Goal: Task Accomplishment & Management: Complete application form

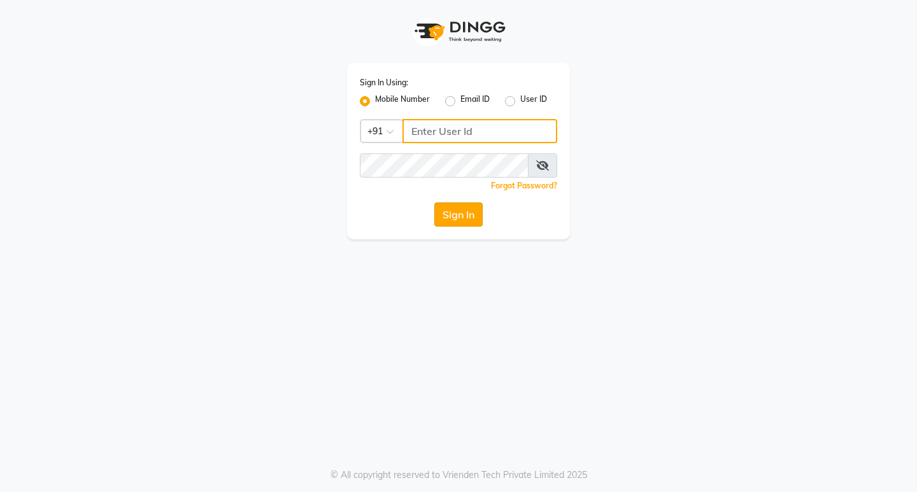
type input "8237339021"
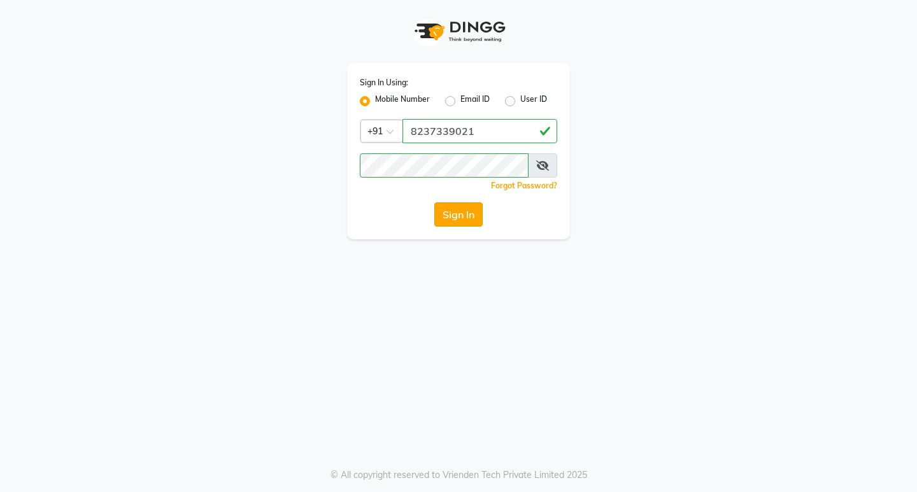
click at [456, 218] on button "Sign In" at bounding box center [458, 214] width 48 height 24
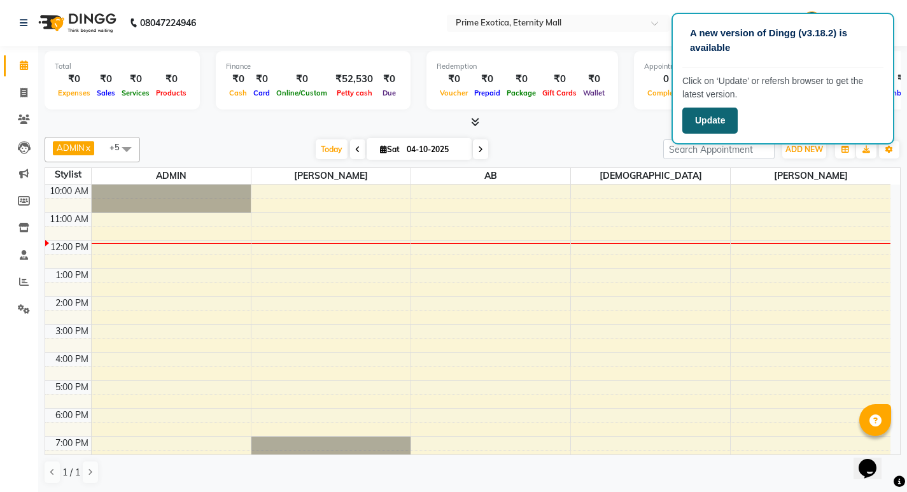
click at [722, 125] on button "Update" at bounding box center [710, 121] width 55 height 26
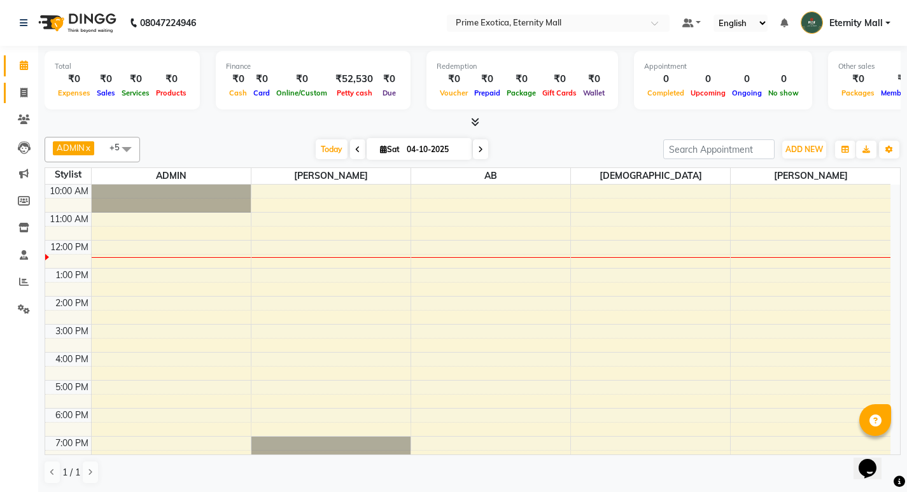
click at [10, 92] on link "Invoice" at bounding box center [19, 93] width 31 height 21
select select "service"
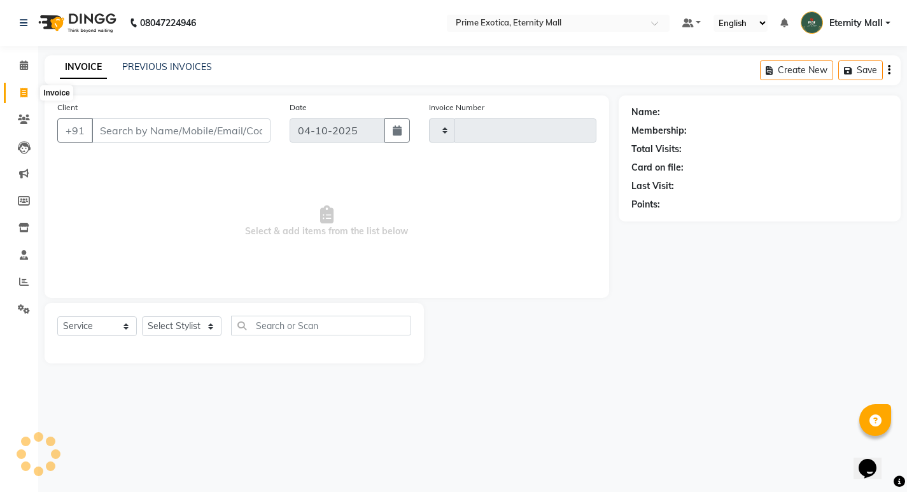
click at [29, 88] on span at bounding box center [24, 93] width 22 height 15
select select "service"
select select "5774"
type input "3904"
click at [131, 131] on input "Client" at bounding box center [182, 130] width 181 height 24
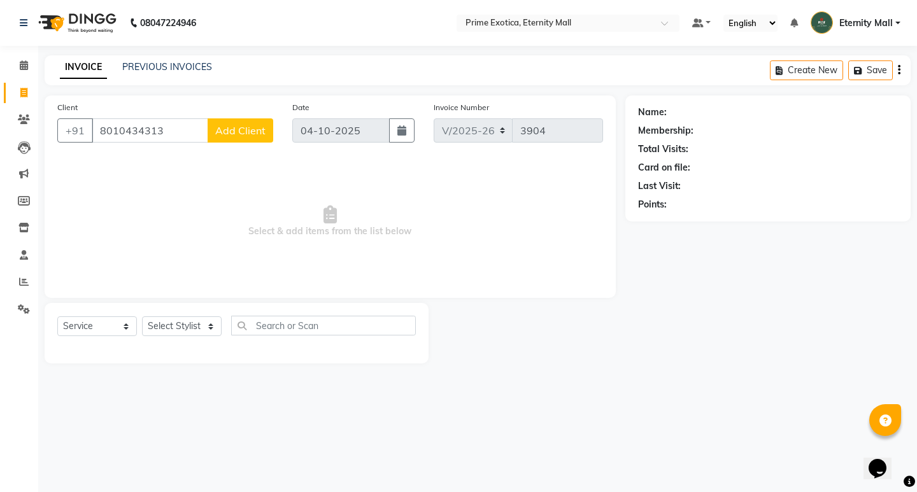
type input "8010434313"
click at [238, 123] on button "Add Client" at bounding box center [241, 130] width 66 height 24
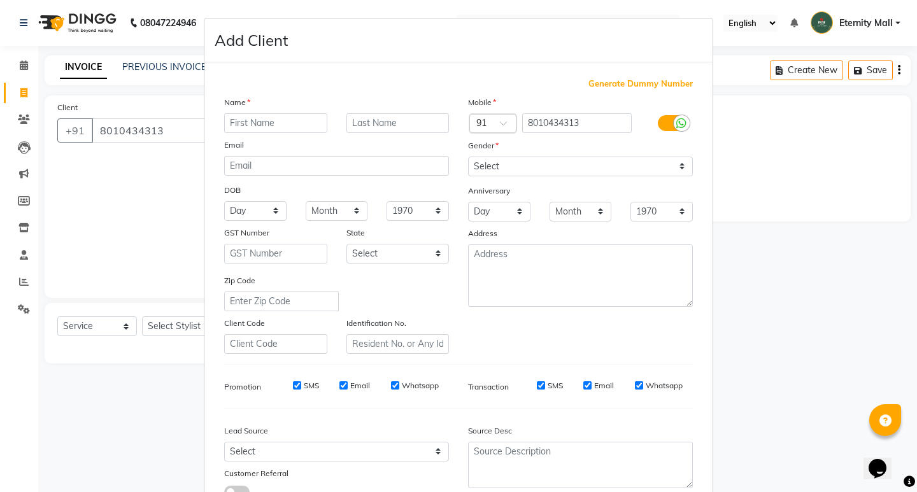
click at [240, 120] on input "text" at bounding box center [275, 123] width 103 height 20
type input "Radhika"
click at [560, 166] on select "Select [DEMOGRAPHIC_DATA] [DEMOGRAPHIC_DATA] Other Prefer Not To Say" at bounding box center [580, 167] width 225 height 20
select select "[DEMOGRAPHIC_DATA]"
click at [468, 157] on select "Select [DEMOGRAPHIC_DATA] [DEMOGRAPHIC_DATA] Other Prefer Not To Say" at bounding box center [580, 167] width 225 height 20
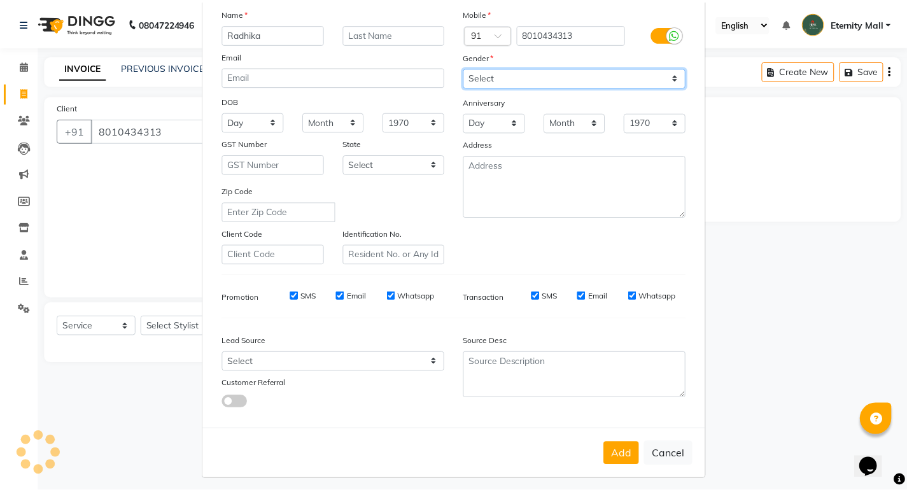
scroll to position [95, 0]
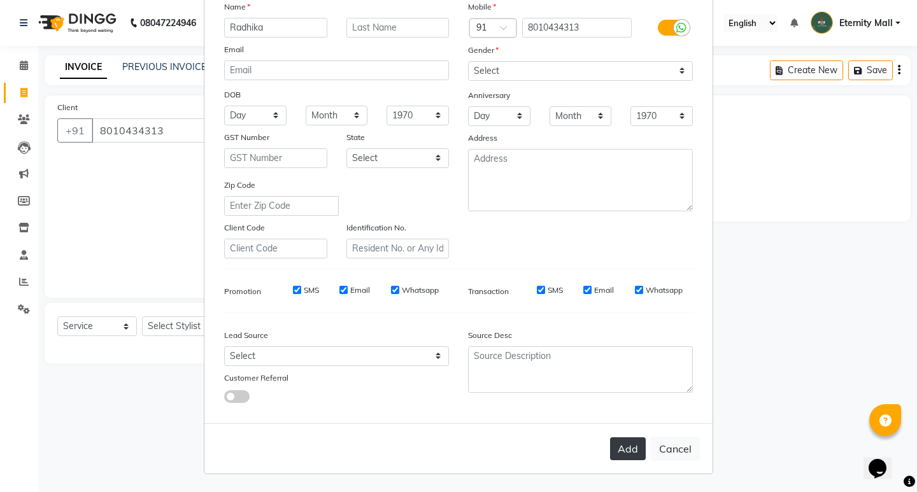
click at [618, 450] on button "Add" at bounding box center [628, 448] width 36 height 23
select select
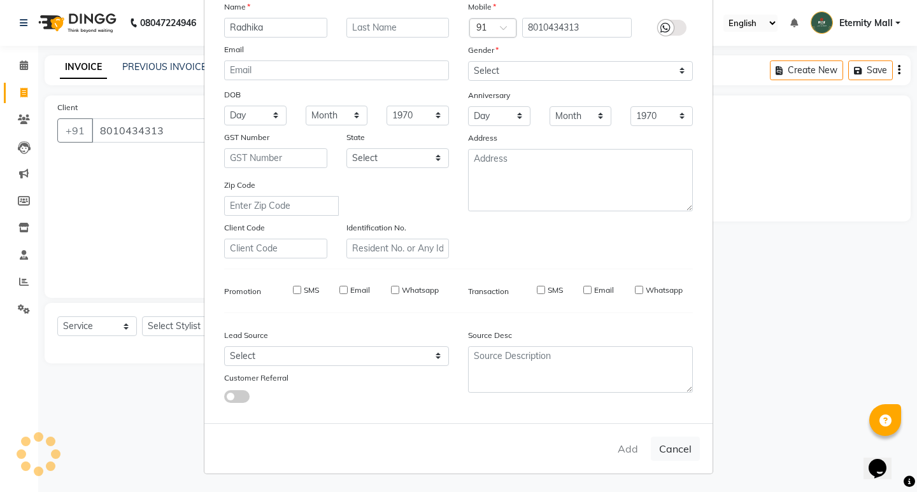
select select
checkbox input "false"
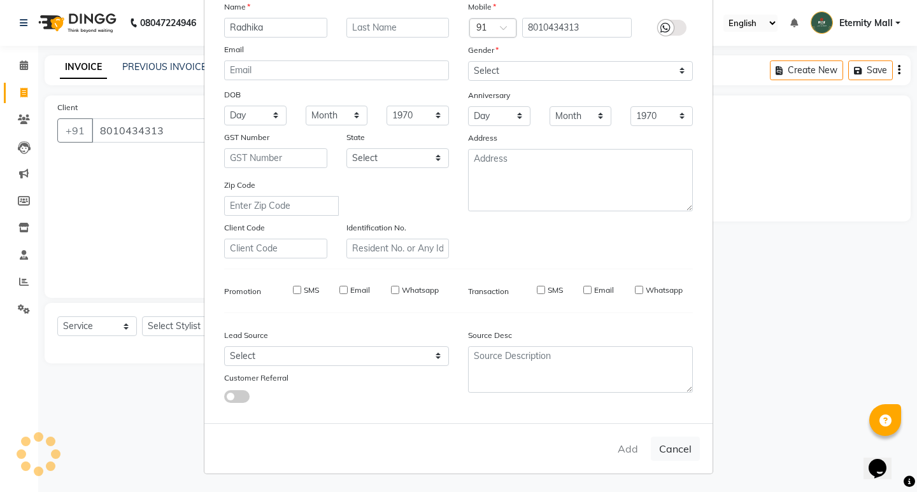
checkbox input "false"
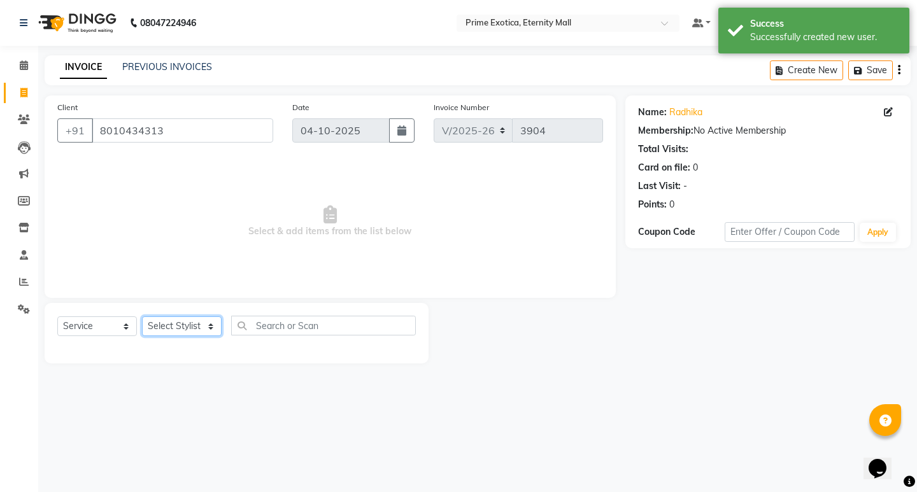
click at [205, 323] on select "Select Stylist AB ADMIN ajay vikram lakshane Isha [PERSON_NAME] [PERSON_NAME]" at bounding box center [182, 326] width 80 height 20
select select "36457"
click at [142, 316] on select "Select Stylist AB ADMIN ajay vikram lakshane Isha [PERSON_NAME] [PERSON_NAME]" at bounding box center [182, 326] width 80 height 20
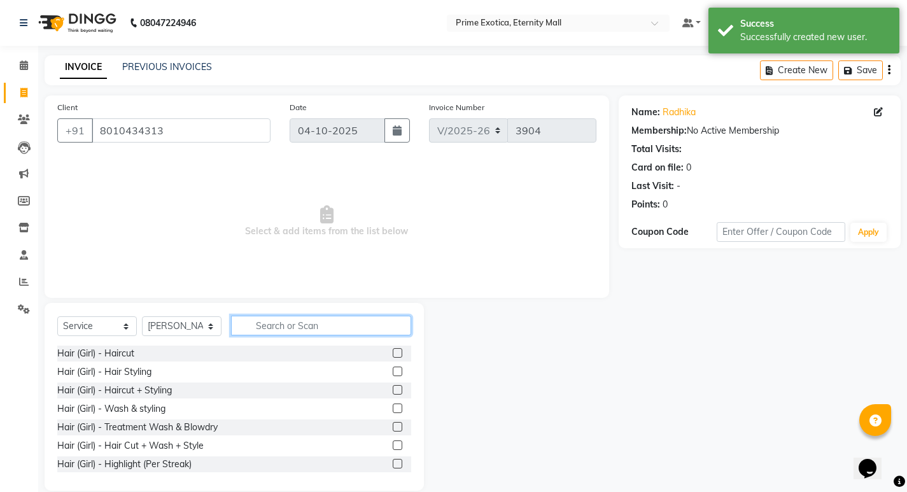
click at [284, 332] on input "text" at bounding box center [321, 326] width 180 height 20
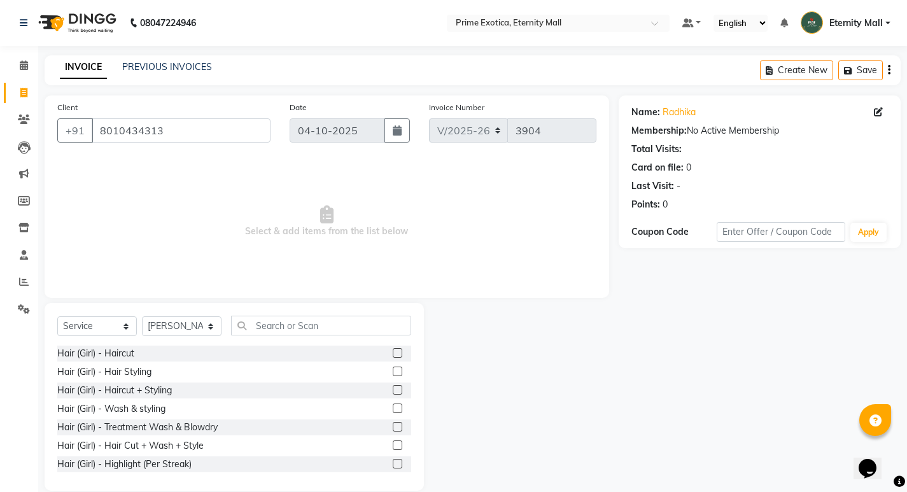
click at [393, 404] on label at bounding box center [398, 409] width 10 height 10
click at [393, 405] on input "checkbox" at bounding box center [397, 409] width 8 height 8
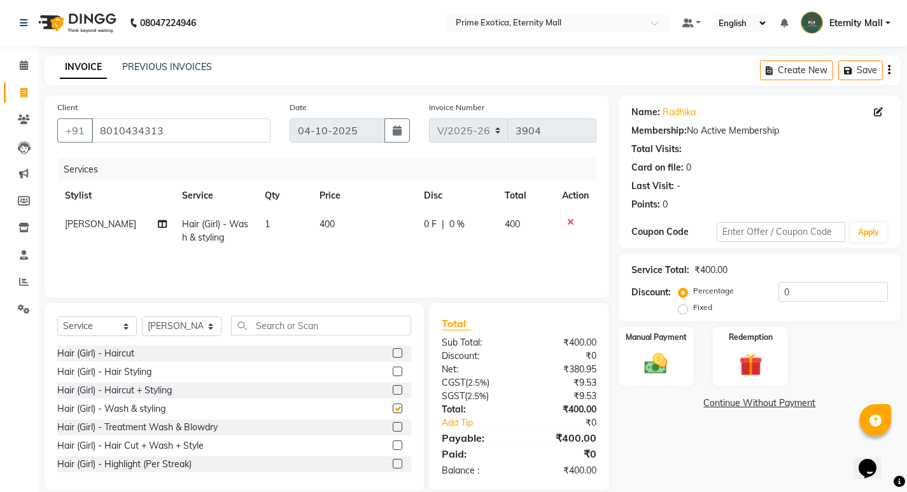
checkbox input "false"
click at [686, 375] on div "Manual Payment" at bounding box center [656, 356] width 78 height 63
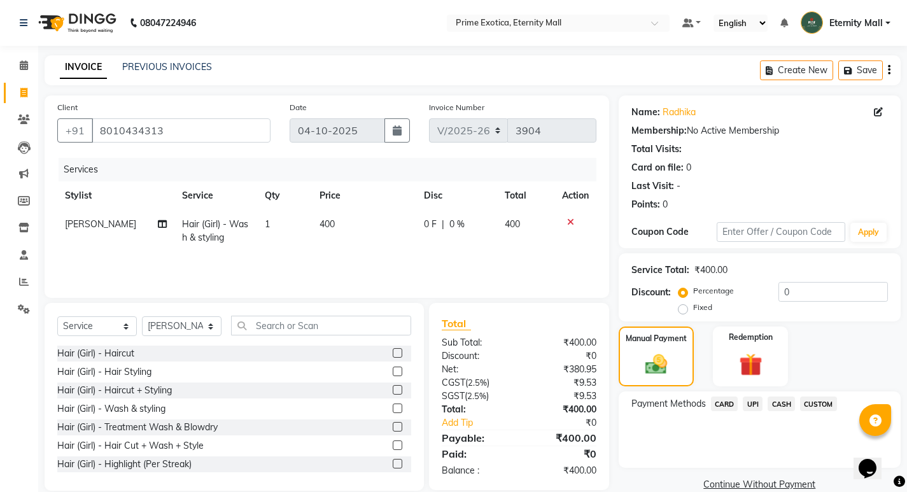
click at [778, 403] on span "CASH" at bounding box center [781, 404] width 27 height 15
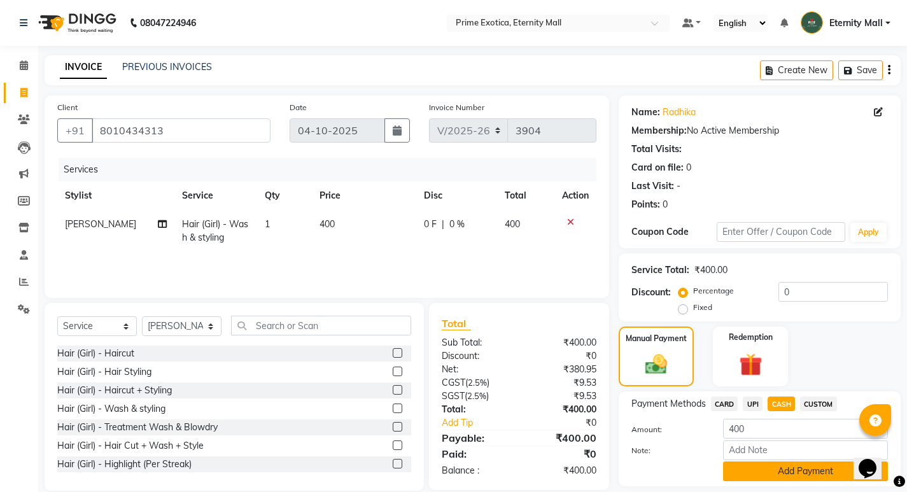
click at [772, 464] on button "Add Payment" at bounding box center [805, 472] width 165 height 20
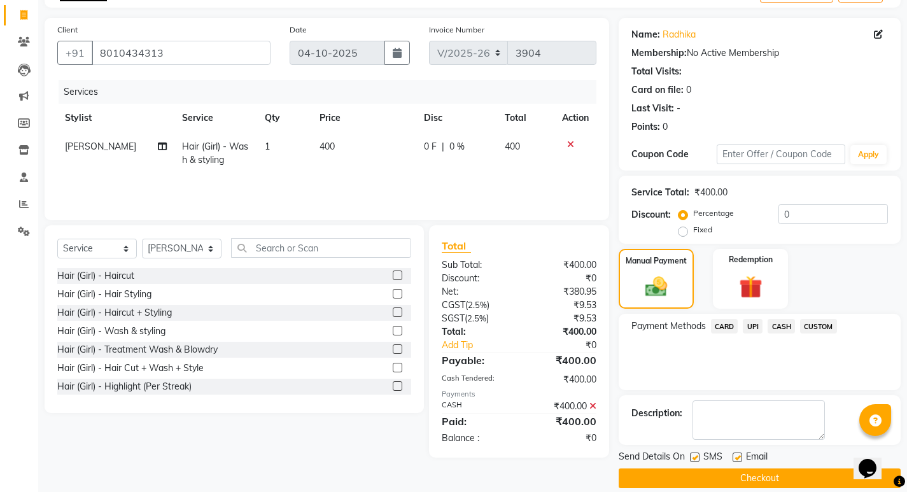
scroll to position [93, 0]
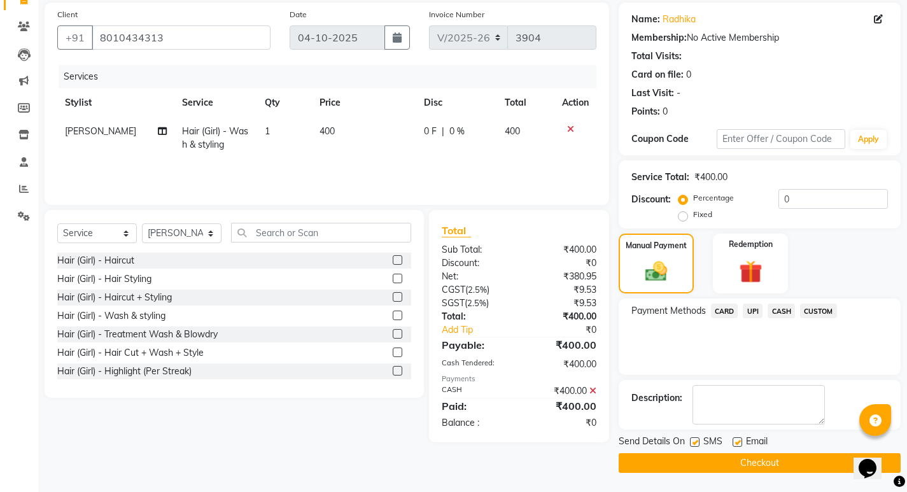
click at [772, 464] on button "Checkout" at bounding box center [760, 463] width 282 height 20
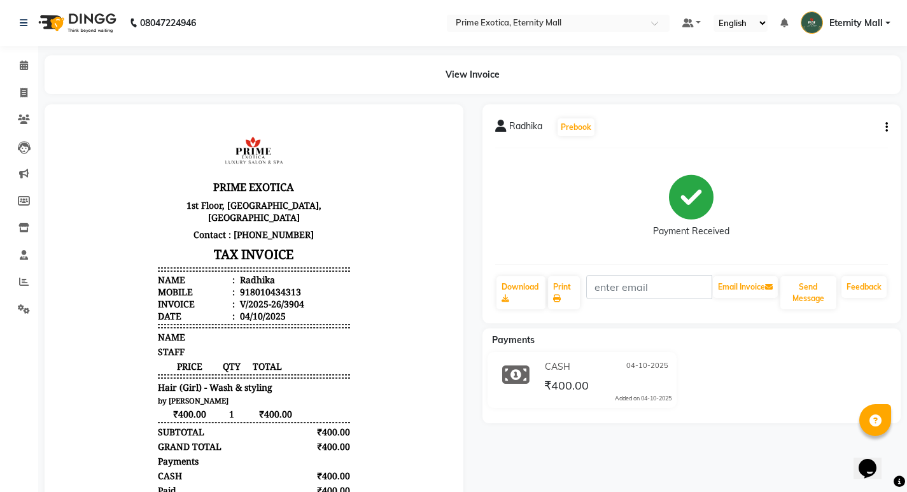
click at [551, 73] on div "View Invoice" at bounding box center [473, 74] width 856 height 39
click at [24, 101] on link "Invoice" at bounding box center [19, 93] width 31 height 21
select select "service"
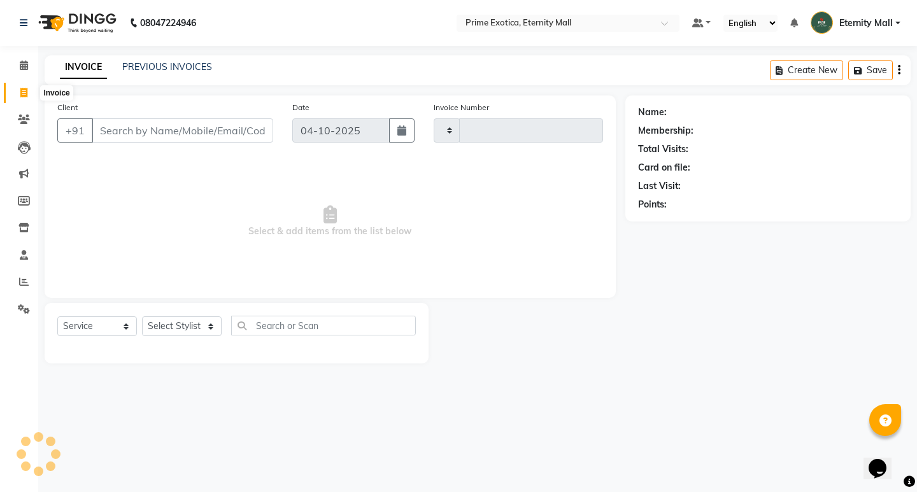
type input "3905"
select select "5774"
click at [177, 325] on select "Select Stylist AB ADMIN ajay vikram lakshane Isha [PERSON_NAME] [PERSON_NAME]" at bounding box center [182, 326] width 80 height 20
select select "66509"
click at [142, 316] on select "Select Stylist AB ADMIN ajay vikram lakshane Isha [PERSON_NAME] [PERSON_NAME]" at bounding box center [182, 326] width 80 height 20
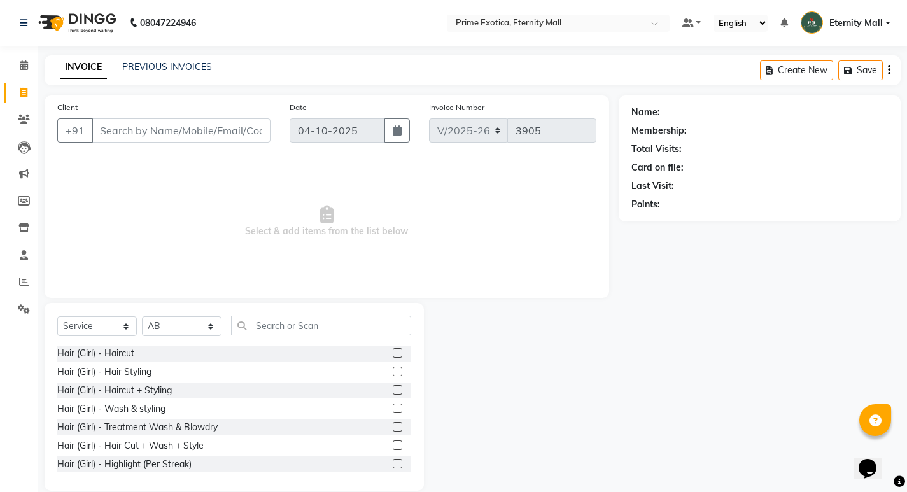
click at [393, 444] on label at bounding box center [398, 446] width 10 height 10
click at [393, 444] on input "checkbox" at bounding box center [397, 446] width 8 height 8
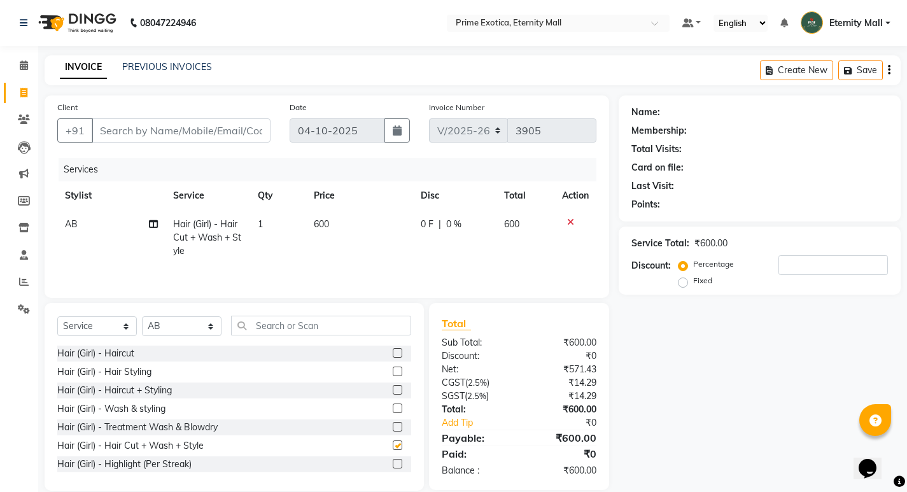
checkbox input "false"
click at [176, 330] on select "Select Stylist AB ADMIN ajay vikram lakshane Isha [PERSON_NAME] [PERSON_NAME]" at bounding box center [182, 326] width 80 height 20
select select "66179"
click at [142, 316] on select "Select Stylist AB ADMIN ajay vikram lakshane Isha [PERSON_NAME] [PERSON_NAME]" at bounding box center [182, 326] width 80 height 20
click at [269, 328] on input "text" at bounding box center [321, 326] width 180 height 20
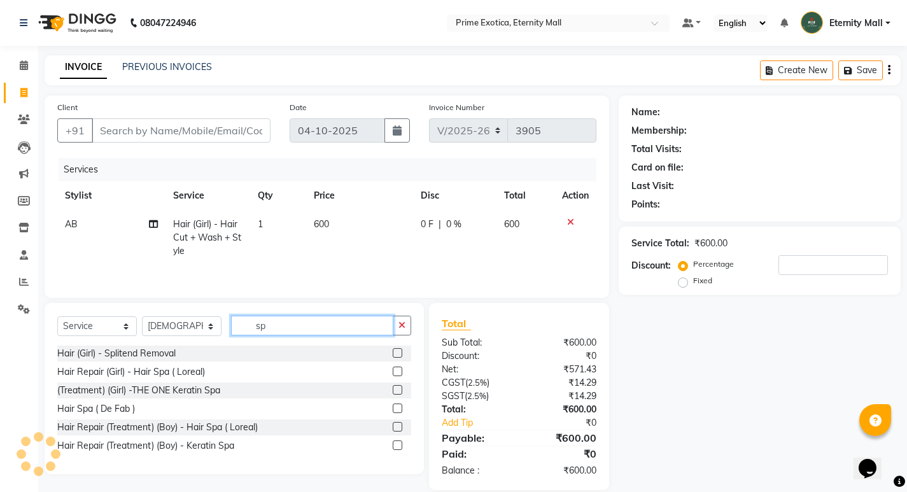
type input "sp"
click at [397, 372] on label at bounding box center [398, 372] width 10 height 10
click at [397, 372] on input "checkbox" at bounding box center [397, 372] width 8 height 8
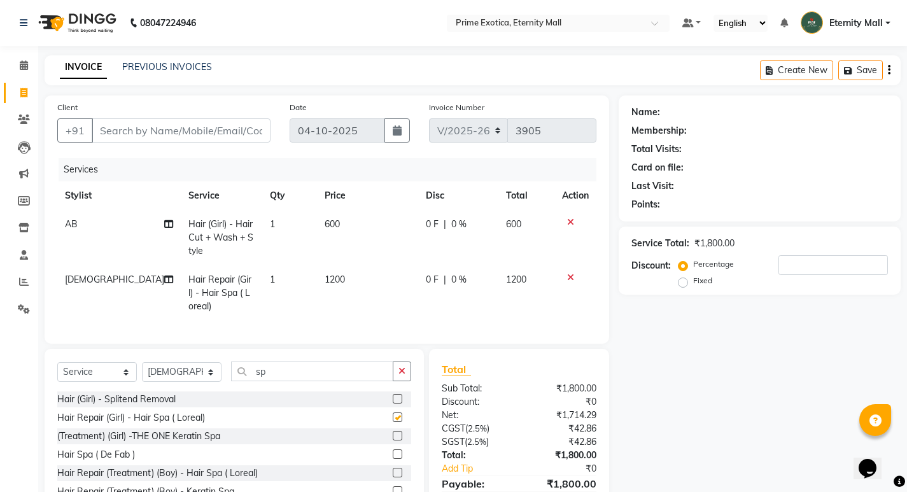
checkbox input "false"
click at [281, 381] on input "sp" at bounding box center [312, 372] width 162 height 20
type input "s"
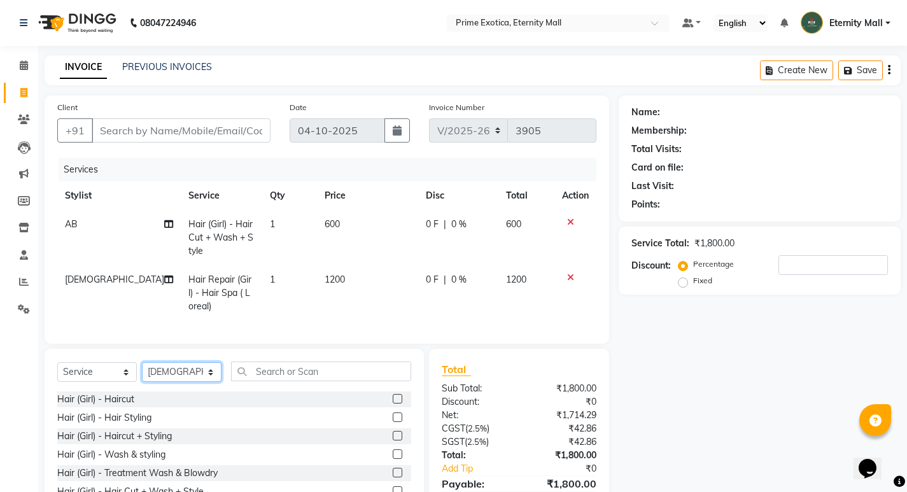
click at [174, 382] on select "Select Stylist AB ADMIN ajay vikram lakshane Isha [PERSON_NAME] [PERSON_NAME]" at bounding box center [182, 372] width 80 height 20
select select "36457"
click at [142, 372] on select "Select Stylist AB ADMIN ajay vikram lakshane Isha [PERSON_NAME] [PERSON_NAME]" at bounding box center [182, 372] width 80 height 20
click at [327, 381] on input "text" at bounding box center [321, 372] width 180 height 20
click at [325, 278] on span "1200" at bounding box center [335, 279] width 20 height 11
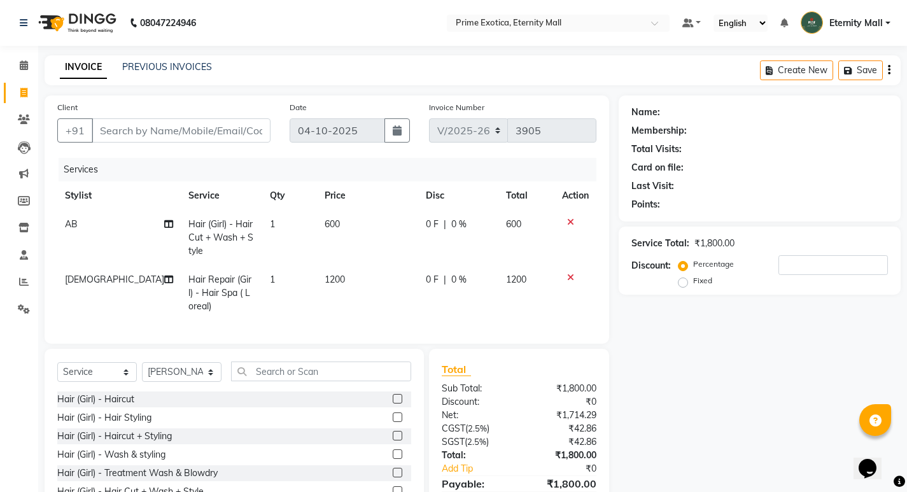
select select "66179"
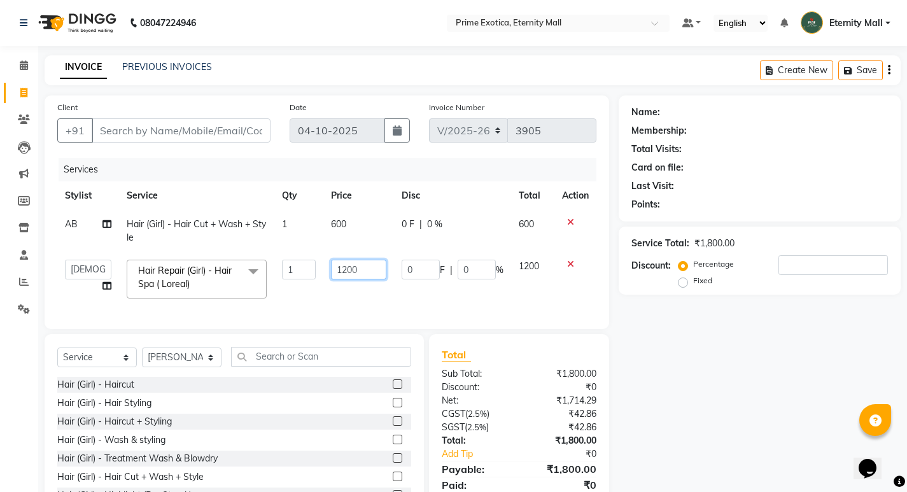
click at [349, 269] on input "1200" at bounding box center [358, 270] width 55 height 20
type input "1500"
click at [345, 365] on div "Select Service Product Membership Package Voucher Prepaid Gift Card Select Styl…" at bounding box center [234, 428] width 379 height 188
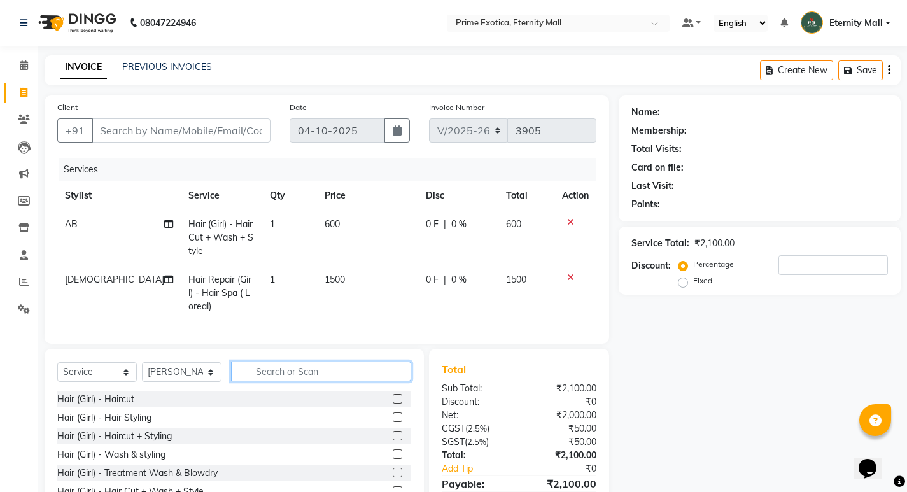
scroll to position [64, 0]
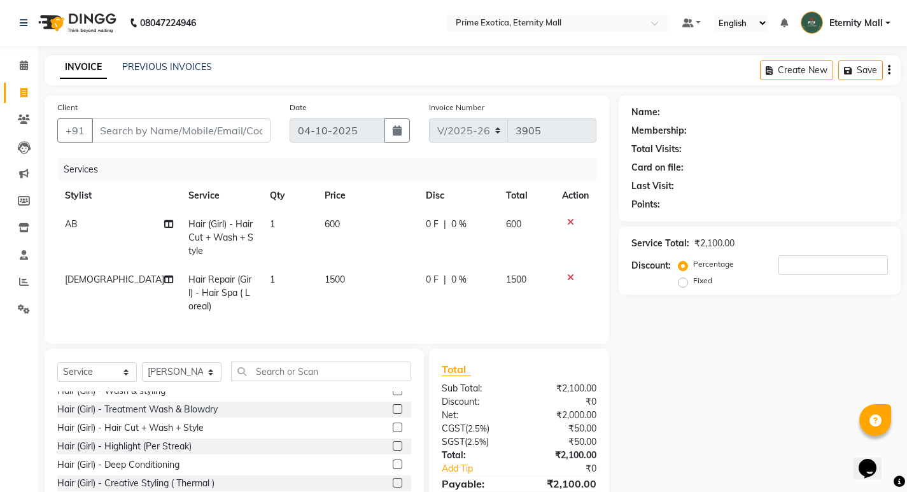
click at [393, 432] on label at bounding box center [398, 428] width 10 height 10
click at [393, 432] on input "checkbox" at bounding box center [397, 428] width 8 height 8
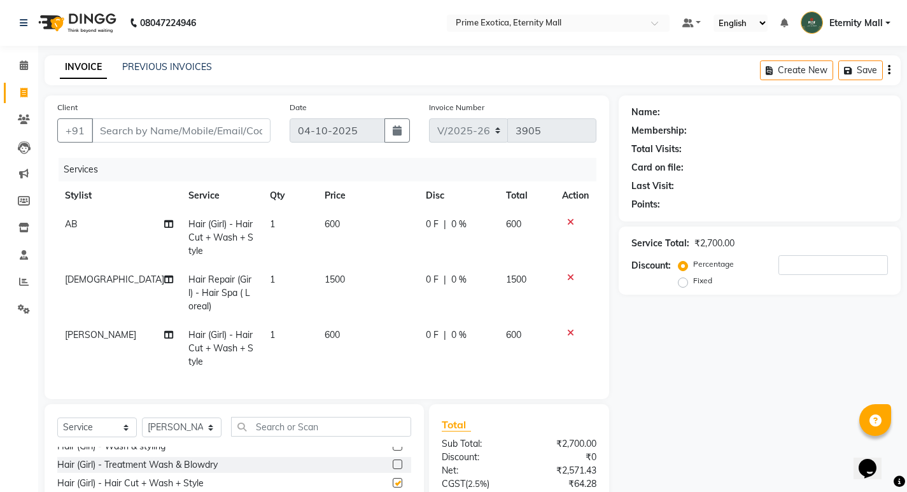
checkbox input "false"
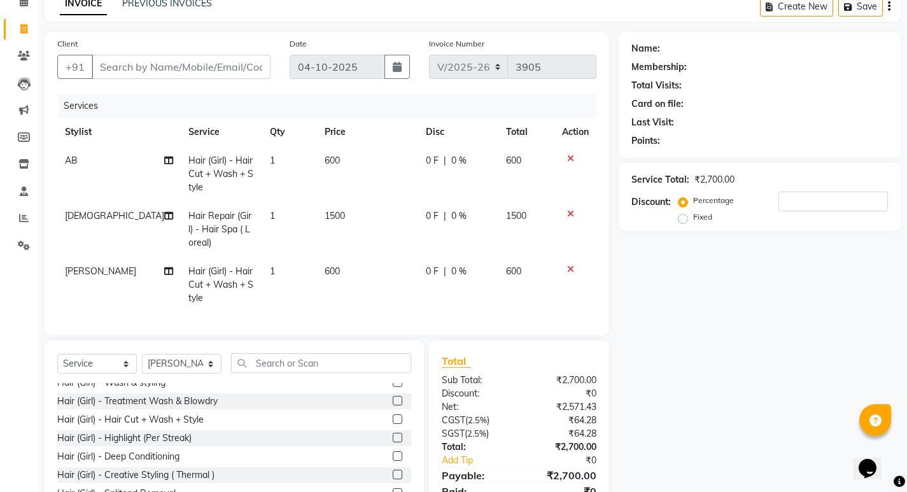
click at [317, 262] on td "600" at bounding box center [367, 284] width 101 height 55
select select "36457"
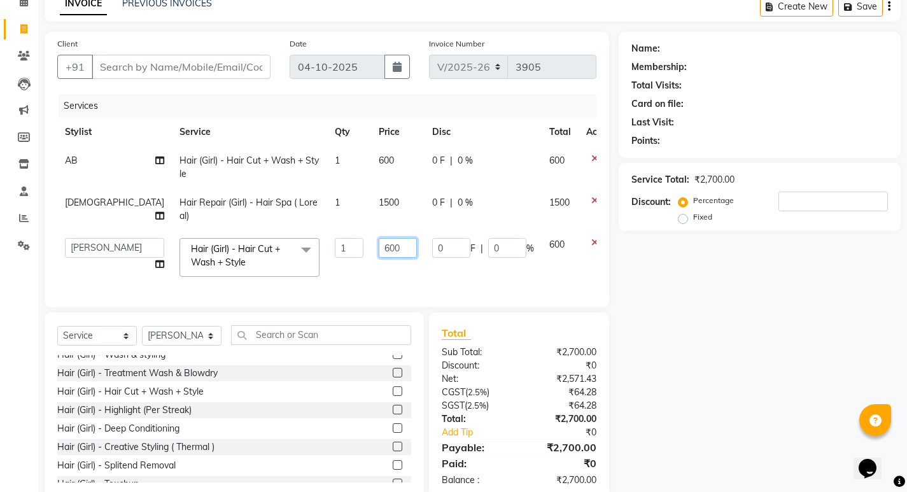
click at [379, 250] on input "600" at bounding box center [398, 248] width 38 height 20
type input "500"
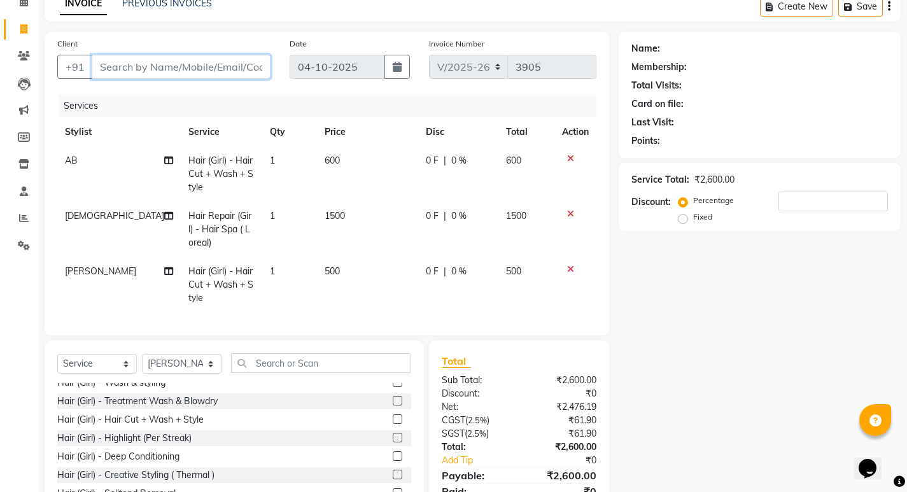
click at [146, 64] on input "Client" at bounding box center [181, 67] width 179 height 24
type input "9"
type input "0"
type input "9475532409"
click at [218, 57] on button "Add Client" at bounding box center [238, 67] width 66 height 24
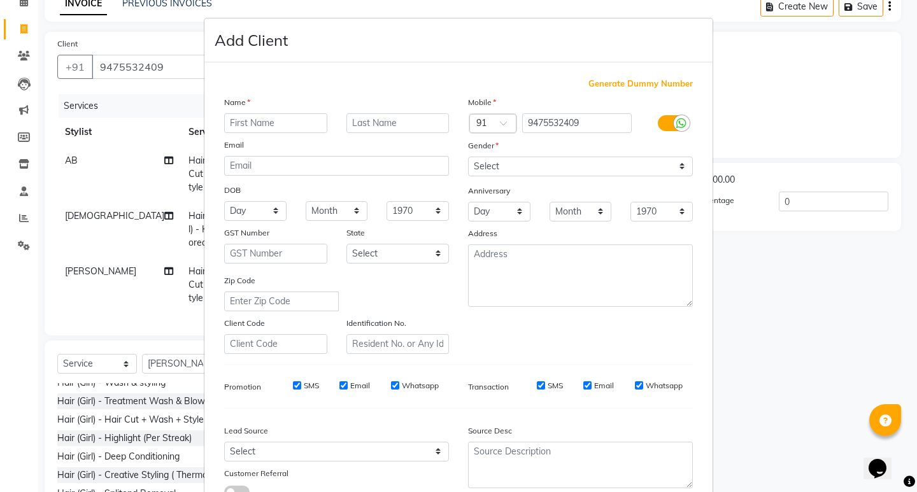
click at [292, 121] on input "text" at bounding box center [275, 123] width 103 height 20
type input "Abijah"
click at [473, 164] on select "Select [DEMOGRAPHIC_DATA] [DEMOGRAPHIC_DATA] Other Prefer Not To Say" at bounding box center [580, 167] width 225 height 20
select select "[DEMOGRAPHIC_DATA]"
click at [468, 157] on select "Select [DEMOGRAPHIC_DATA] [DEMOGRAPHIC_DATA] Other Prefer Not To Say" at bounding box center [580, 167] width 225 height 20
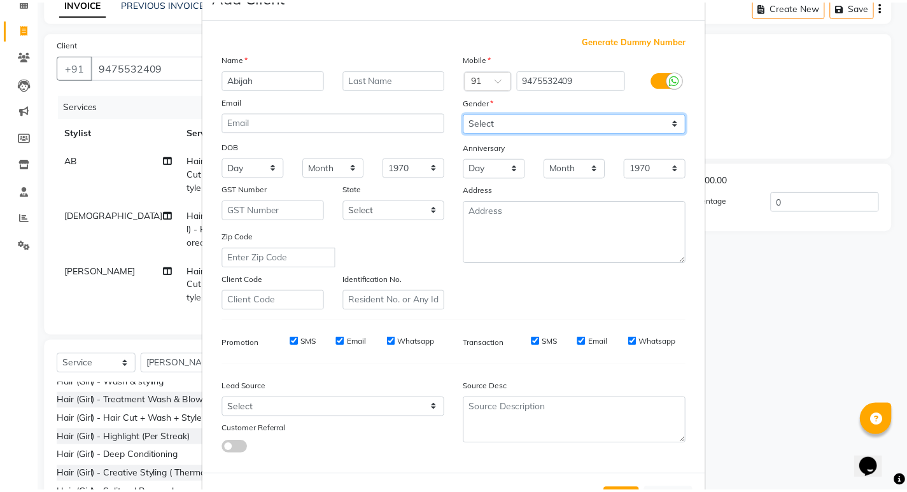
scroll to position [95, 0]
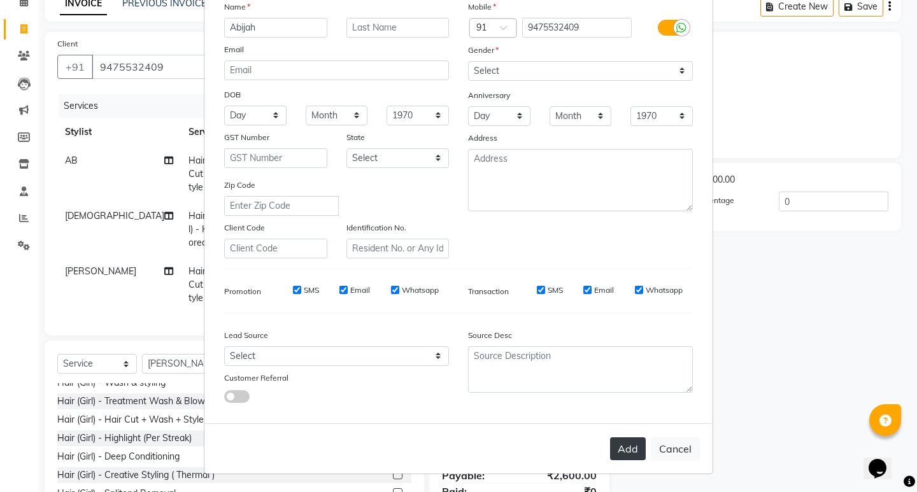
click at [629, 444] on button "Add" at bounding box center [628, 448] width 36 height 23
select select
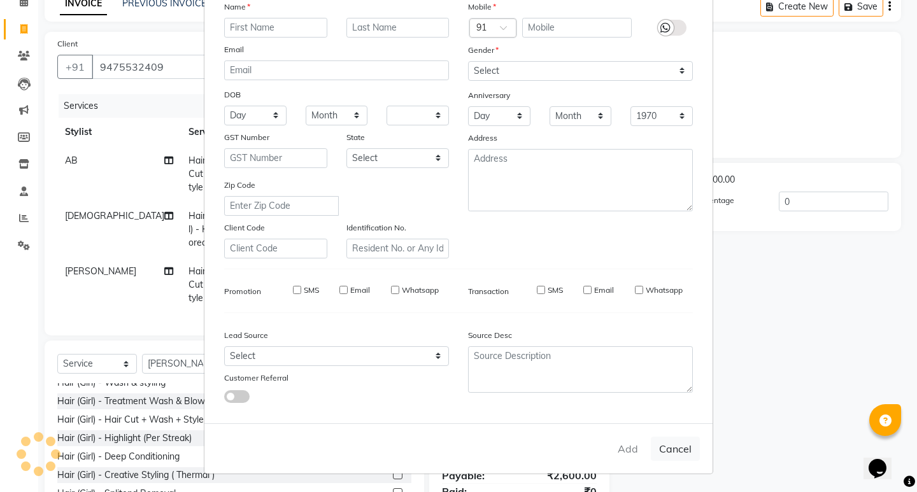
select select
checkbox input "false"
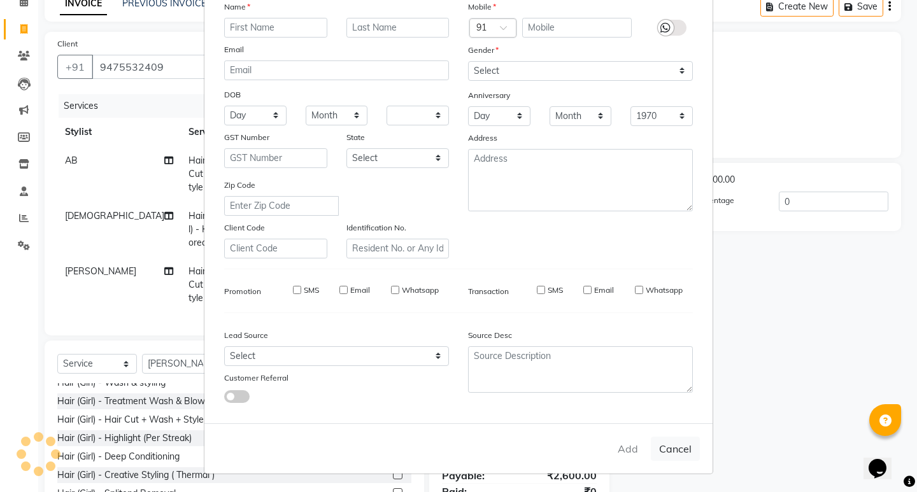
checkbox input "false"
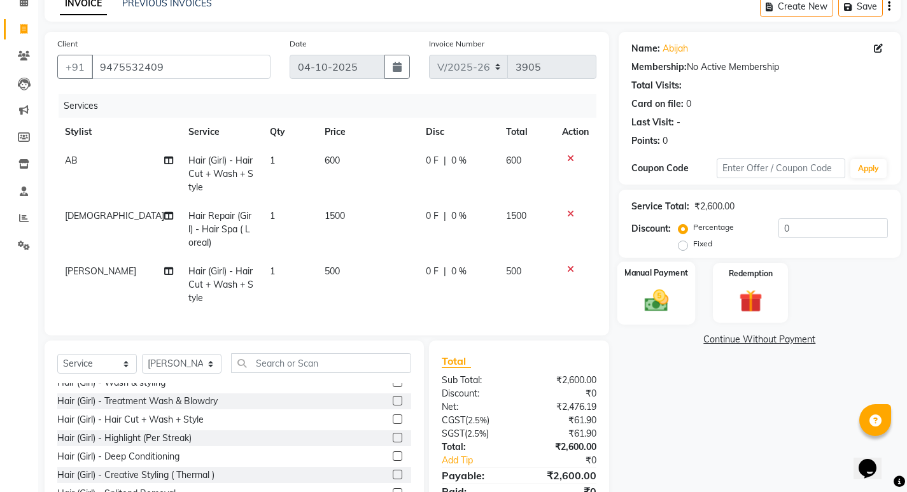
click at [647, 308] on img at bounding box center [656, 299] width 39 height 27
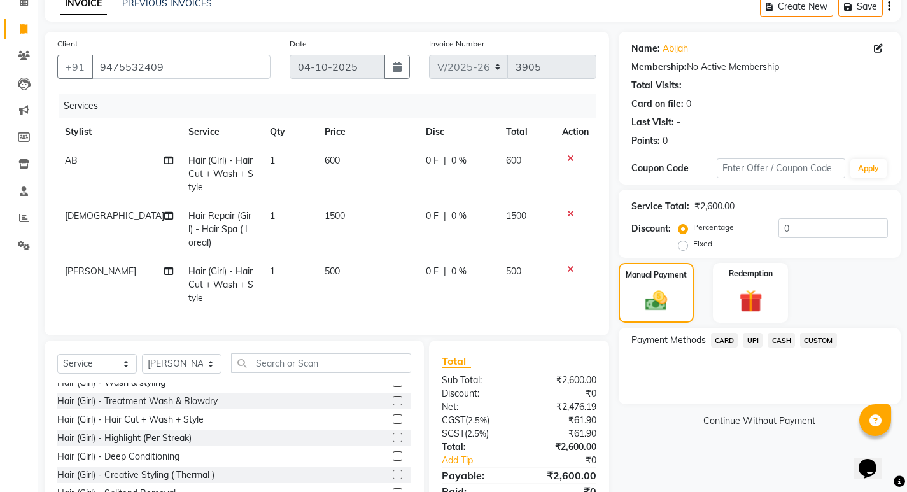
click at [772, 337] on span "CASH" at bounding box center [781, 340] width 27 height 15
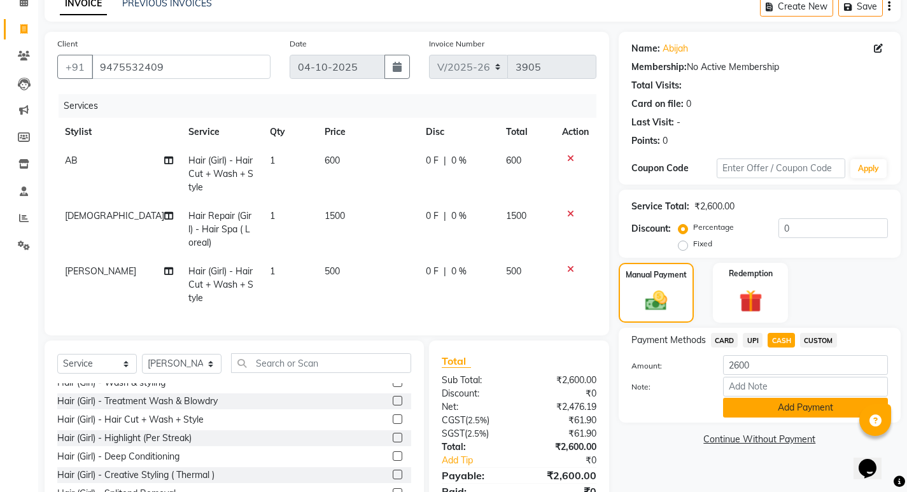
click at [789, 399] on button "Add Payment" at bounding box center [805, 408] width 165 height 20
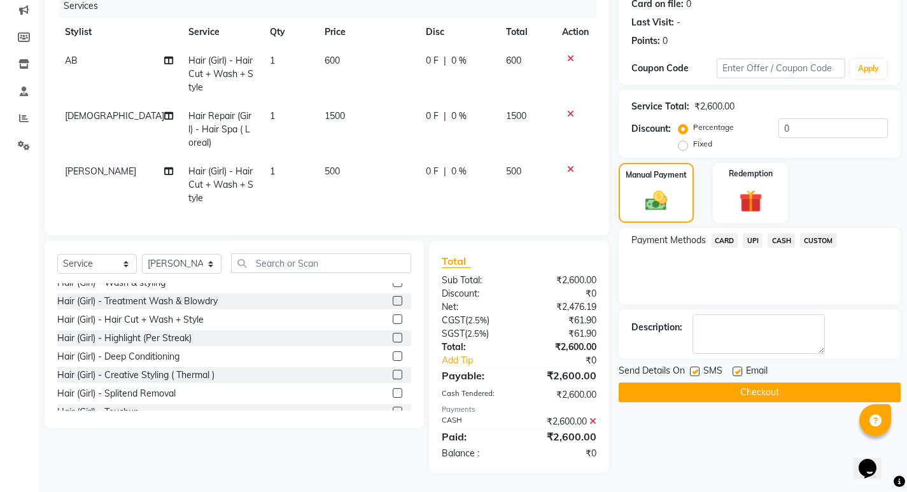
scroll to position [173, 0]
click at [729, 386] on button "Checkout" at bounding box center [760, 393] width 282 height 20
